Goal: Task Accomplishment & Management: Manage account settings

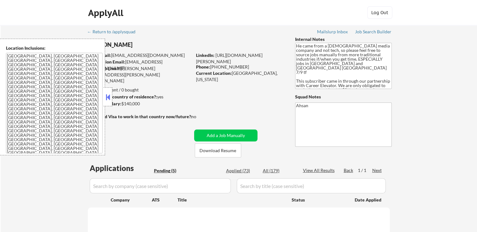
select select ""pending""
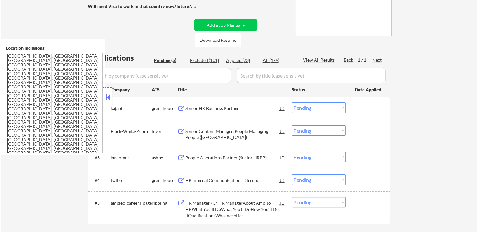
scroll to position [126, 0]
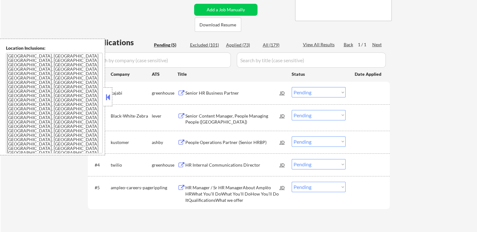
click at [226, 94] on div "Senior HR Business Partner" at bounding box center [232, 93] width 95 height 6
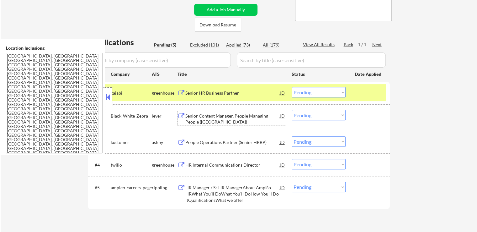
click at [242, 120] on div "Senior Content Manager, People Managing People ([GEOGRAPHIC_DATA])" at bounding box center [232, 119] width 95 height 12
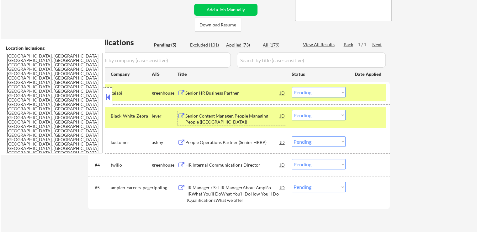
click at [318, 111] on select "Choose an option... Pending Applied Excluded (Questions) Excluded (Expired) Exc…" at bounding box center [319, 115] width 54 height 10
click at [292, 110] on select "Choose an option... Pending Applied Excluded (Questions) Excluded (Expired) Exc…" at bounding box center [319, 115] width 54 height 10
click at [237, 146] on div "People Operations Partner (Senior HRBP)" at bounding box center [232, 141] width 95 height 11
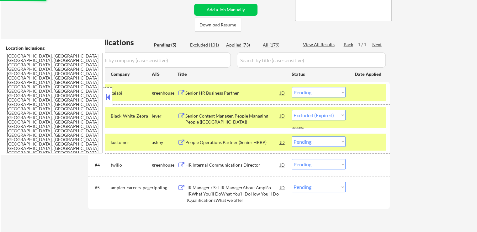
select select ""pending""
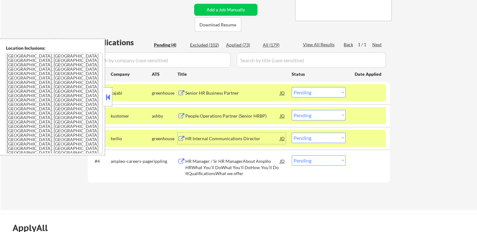
click at [310, 89] on select "Choose an option... Pending Applied Excluded (Questions) Excluded (Expired) Exc…" at bounding box center [319, 92] width 54 height 10
click at [292, 87] on select "Choose an option... Pending Applied Excluded (Questions) Excluded (Expired) Exc…" at bounding box center [319, 92] width 54 height 10
click at [240, 132] on div "HR Internal Communications Director" at bounding box center [232, 137] width 95 height 11
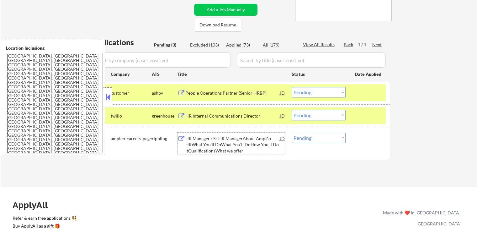
click at [310, 91] on select "Choose an option... Pending Applied Excluded (Questions) Excluded (Expired) Exc…" at bounding box center [319, 92] width 54 height 10
click at [292, 87] on select "Choose an option... Pending Applied Excluded (Questions) Excluded (Expired) Exc…" at bounding box center [319, 92] width 54 height 10
click at [256, 143] on div "HR Manager / Sr HR ManagerAbout Amplēo HRWhat You’ll DoWhat You'll DoHow You’ll…" at bounding box center [232, 144] width 95 height 19
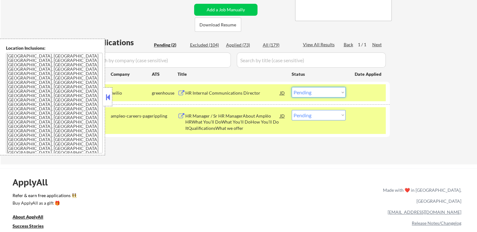
click at [318, 93] on select "Choose an option... Pending Applied Excluded (Questions) Excluded (Expired) Exc…" at bounding box center [319, 92] width 54 height 10
click at [292, 87] on select "Choose an option... Pending Applied Excluded (Questions) Excluded (Expired) Exc…" at bounding box center [319, 92] width 54 height 10
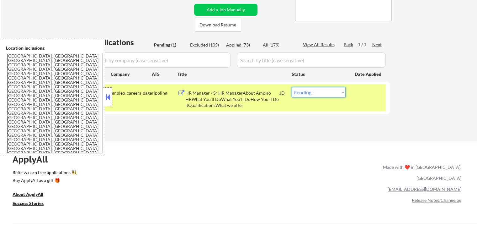
drag, startPoint x: 308, startPoint y: 90, endPoint x: 305, endPoint y: 96, distance: 6.5
click at [308, 90] on select "Choose an option... Pending Applied Excluded (Questions) Excluded (Expired) Exc…" at bounding box center [319, 92] width 54 height 10
select select ""applied""
click at [292, 87] on select "Choose an option... Pending Applied Excluded (Questions) Excluded (Expired) Exc…" at bounding box center [319, 92] width 54 height 10
click at [287, 120] on div "Applications Pending (1) Excluded (105) Applied (73) All (179) View All Results…" at bounding box center [239, 83] width 302 height 92
